Goal: Find specific fact: Find contact information

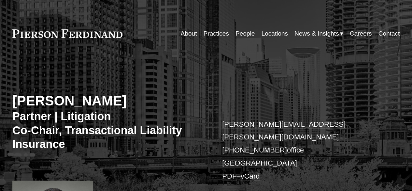
click at [38, 99] on div "[PERSON_NAME] Partner | Litigation Co-Chair, Transactional Liability Insurance …" at bounding box center [206, 158] width 412 height 198
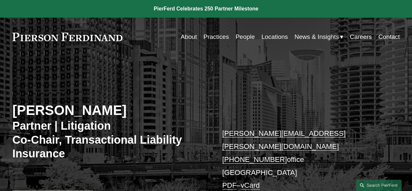
drag, startPoint x: 50, startPoint y: 99, endPoint x: 89, endPoint y: 101, distance: 38.8
click at [89, 101] on div "[PERSON_NAME] Partner | Litigation Co-Chair, Transactional Liability Insurance …" at bounding box center [206, 167] width 412 height 198
copy h2 "[PERSON_NAME]"
click at [89, 101] on div "[PERSON_NAME] Partner | Litigation Co-Chair, Transactional Liability Insurance …" at bounding box center [206, 167] width 412 height 198
click at [11, 110] on div "[PERSON_NAME] Partner | Litigation Co-Chair, Transactional Liability Insurance …" at bounding box center [206, 167] width 412 height 198
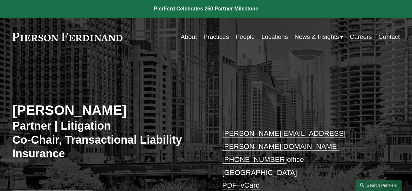
drag, startPoint x: 11, startPoint y: 110, endPoint x: 100, endPoint y: 109, distance: 88.9
click at [100, 109] on div "[PERSON_NAME] Partner | Litigation Co-Chair, Transactional Liability Insurance …" at bounding box center [206, 167] width 412 height 198
copy h2 "[PERSON_NAME]"
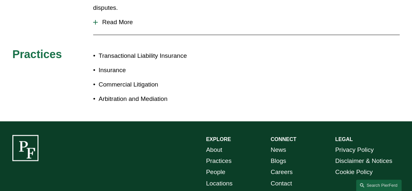
scroll to position [399, 0]
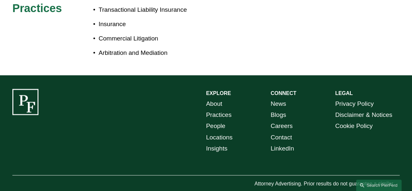
click at [25, 188] on p "© [PERSON_NAME] LLP" at bounding box center [52, 192] width 81 height 9
drag, startPoint x: 25, startPoint y: 172, endPoint x: 77, endPoint y: 172, distance: 51.8
click at [77, 188] on p "© [PERSON_NAME] LLP" at bounding box center [52, 192] width 81 height 9
copy div "[PERSON_NAME] LLP"
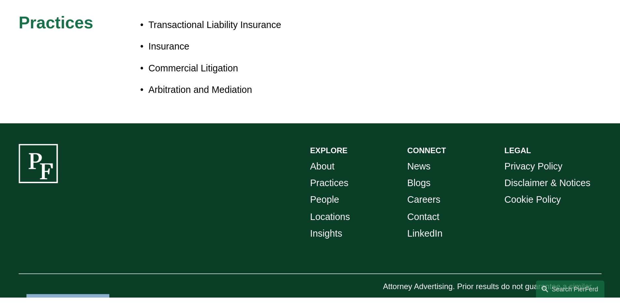
scroll to position [369, 0]
